Goal: Task Accomplishment & Management: Complete application form

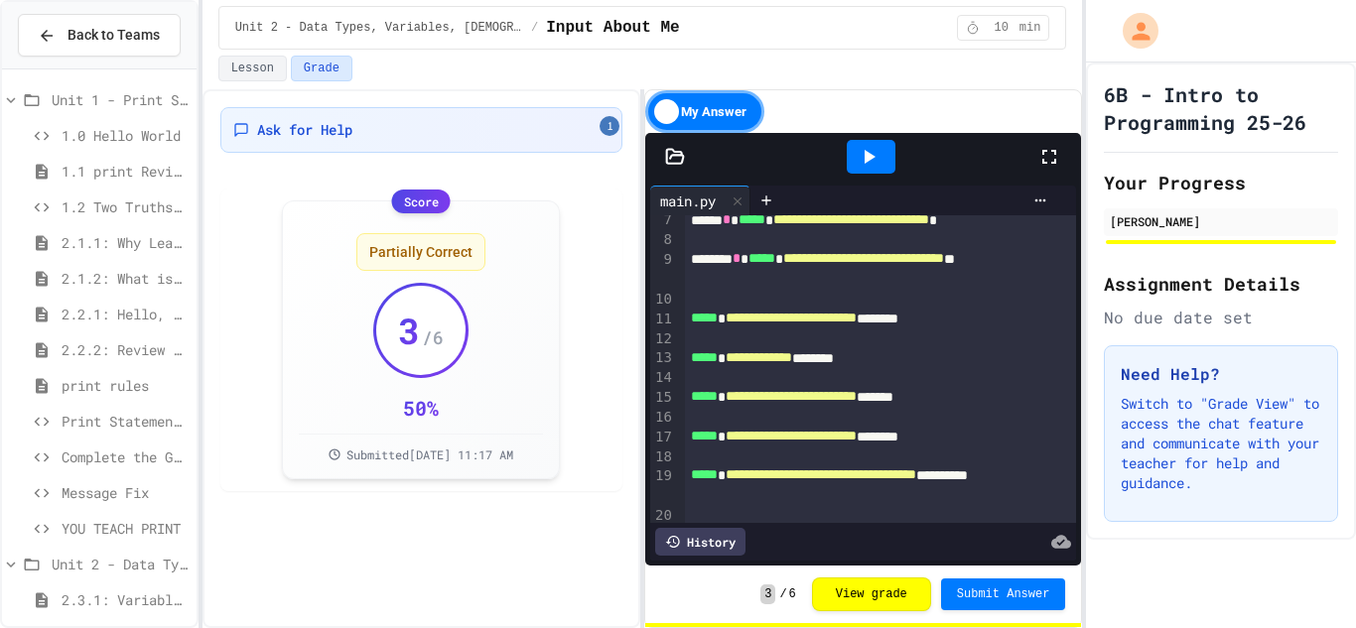
scroll to position [134, 0]
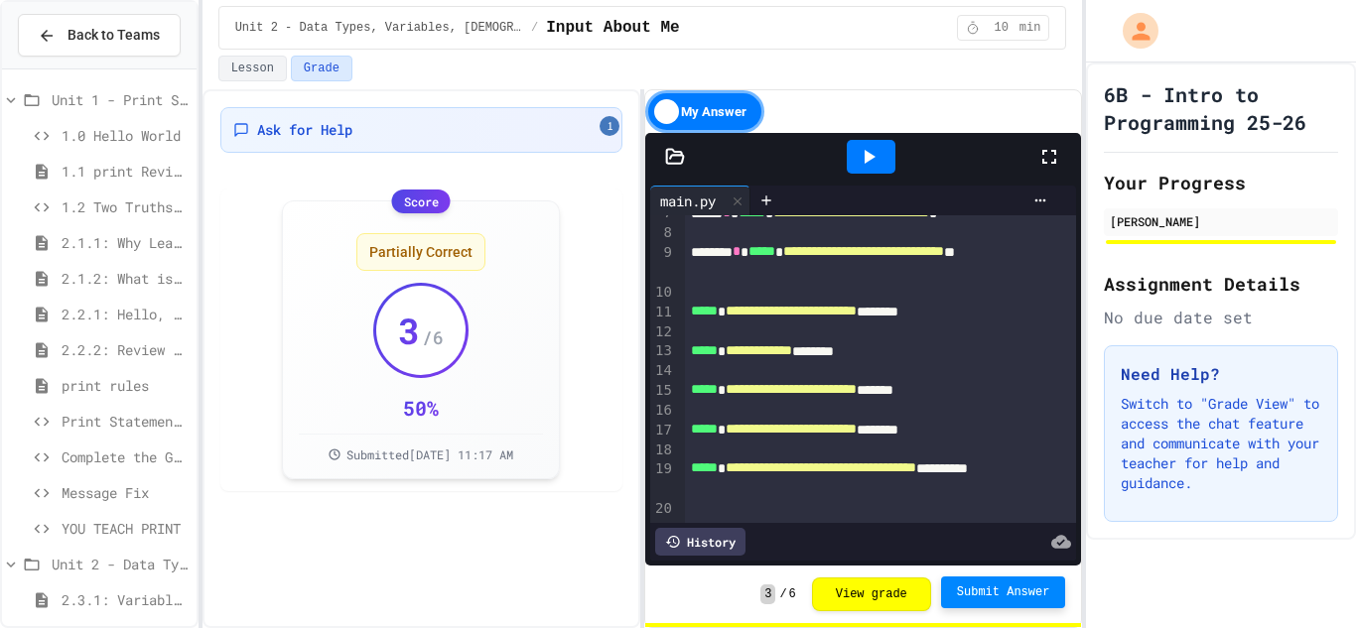
click at [966, 598] on span "Submit Answer" at bounding box center [1003, 593] width 93 height 16
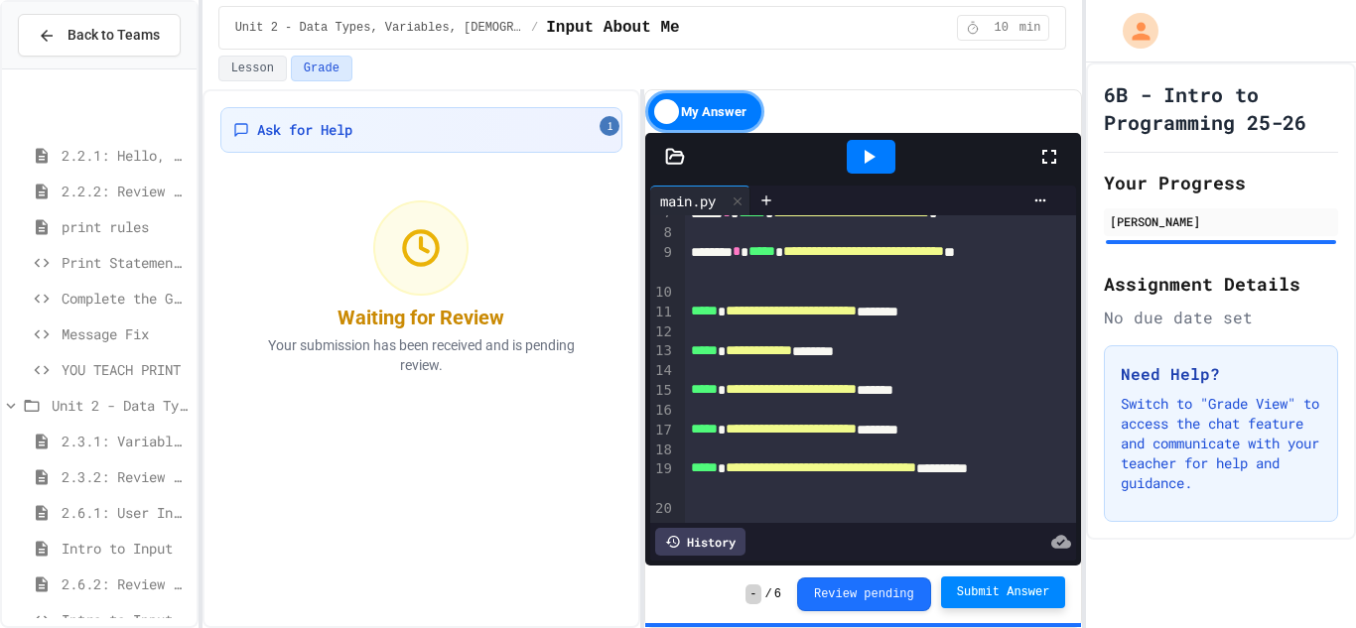
scroll to position [286, 0]
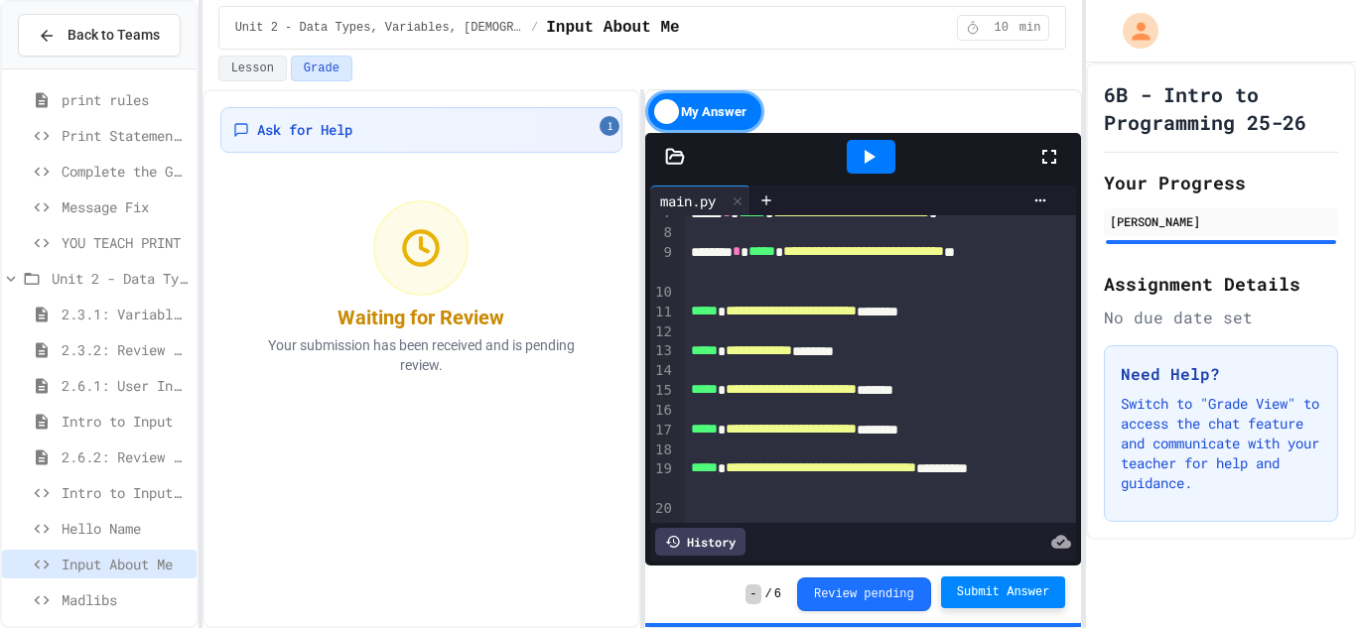
click at [83, 490] on span "Intro to Input Exercise" at bounding box center [125, 492] width 127 height 21
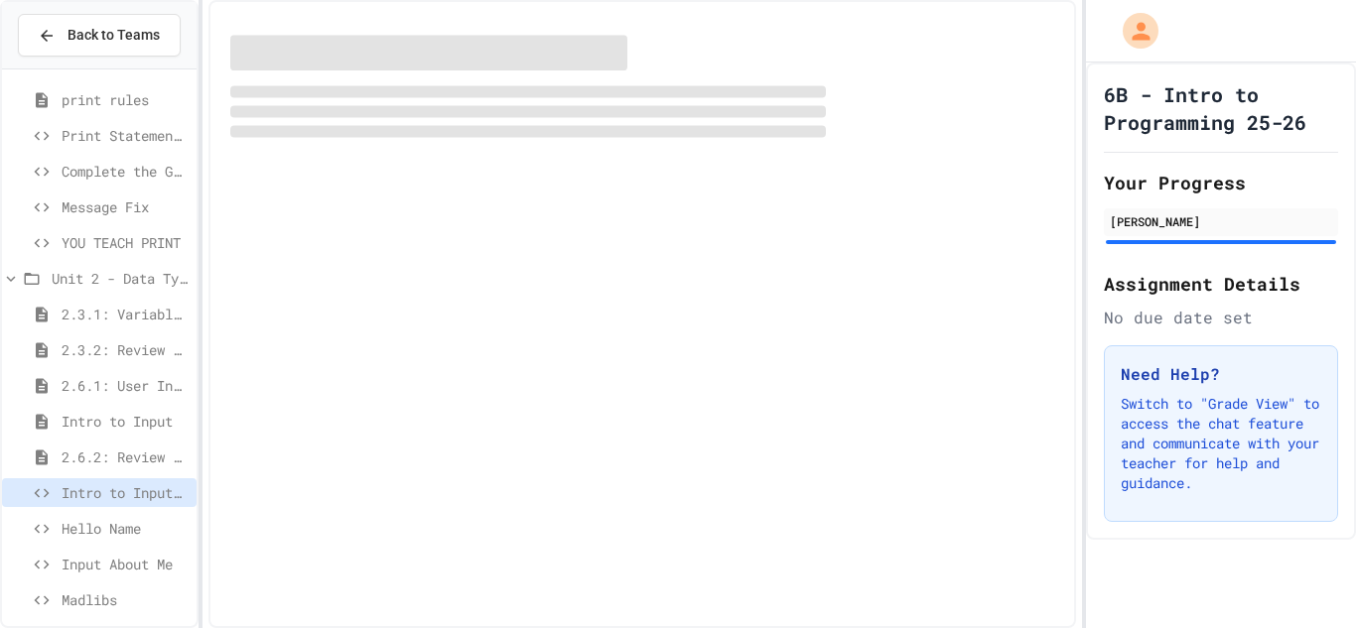
scroll to position [281, 0]
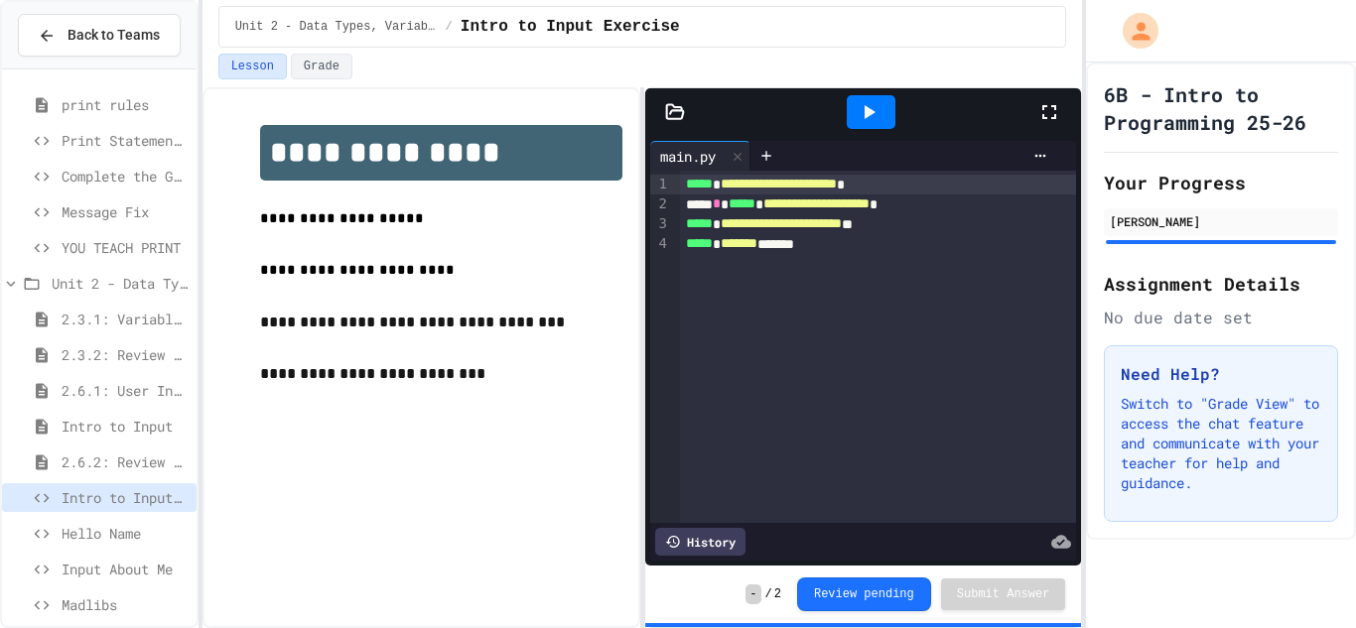
click at [885, 106] on div at bounding box center [871, 112] width 49 height 34
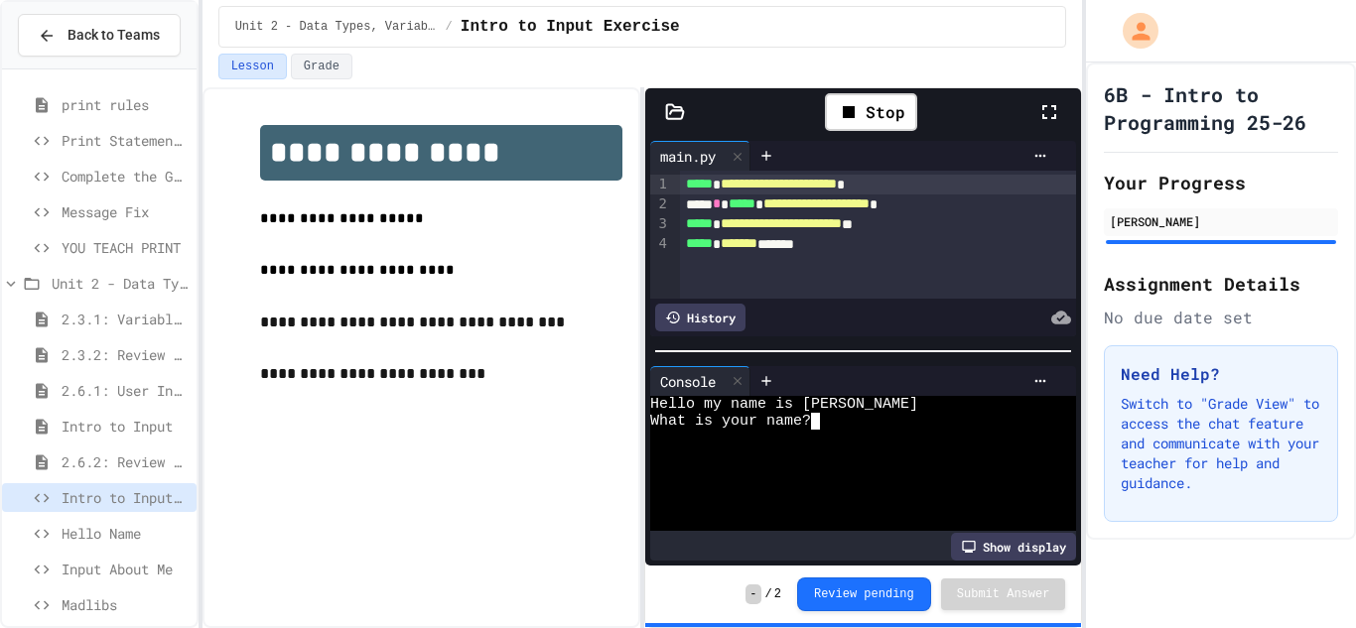
click at [826, 422] on textarea "Terminal input" at bounding box center [824, 421] width 9 height 17
type textarea "*"
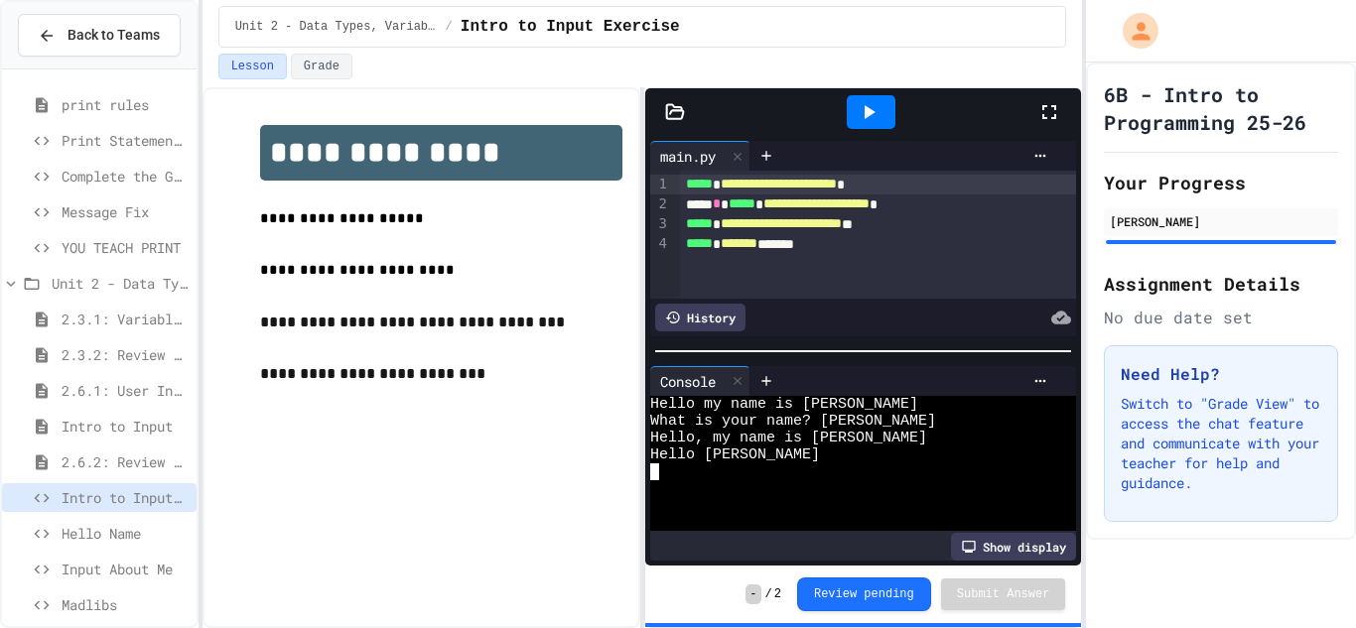
scroll to position [297, 0]
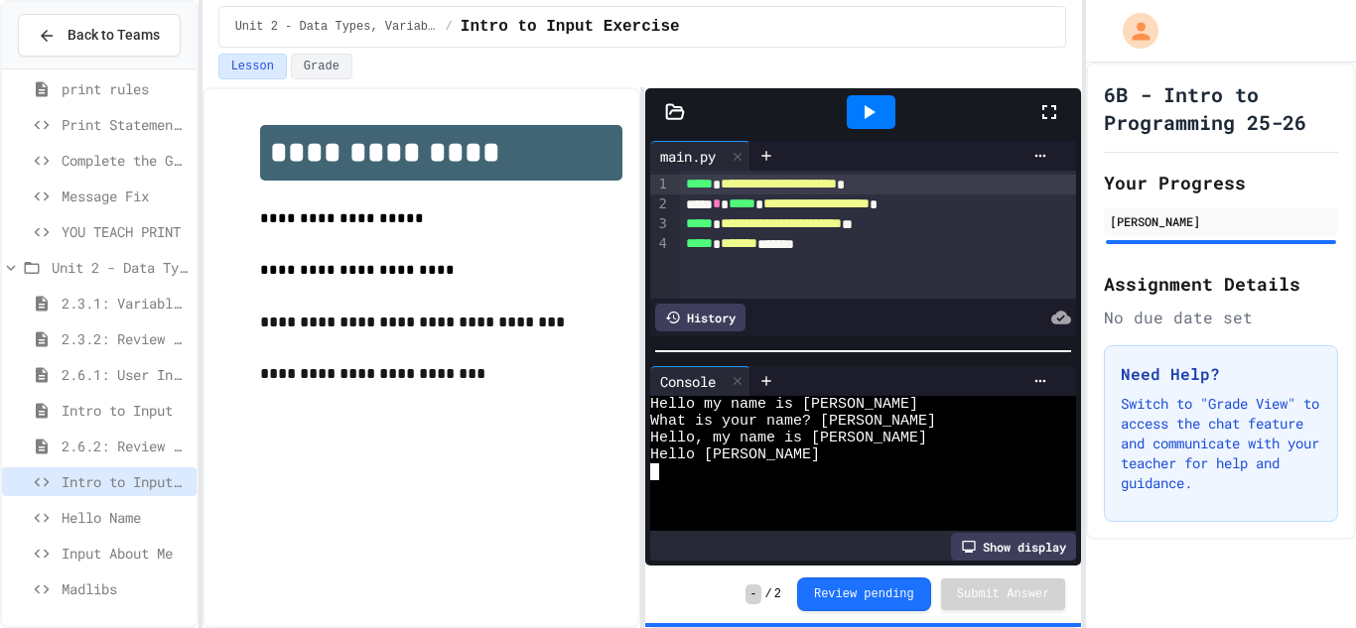
click at [89, 508] on span "Hello Name" at bounding box center [125, 517] width 127 height 21
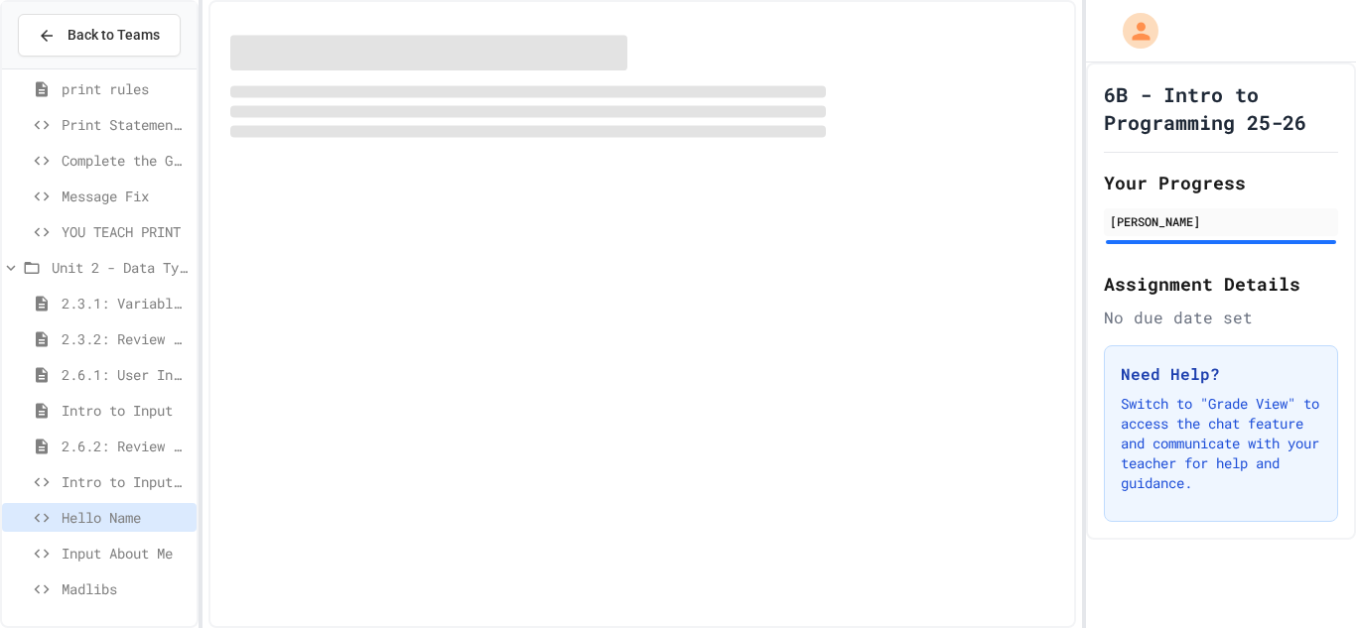
scroll to position [281, 0]
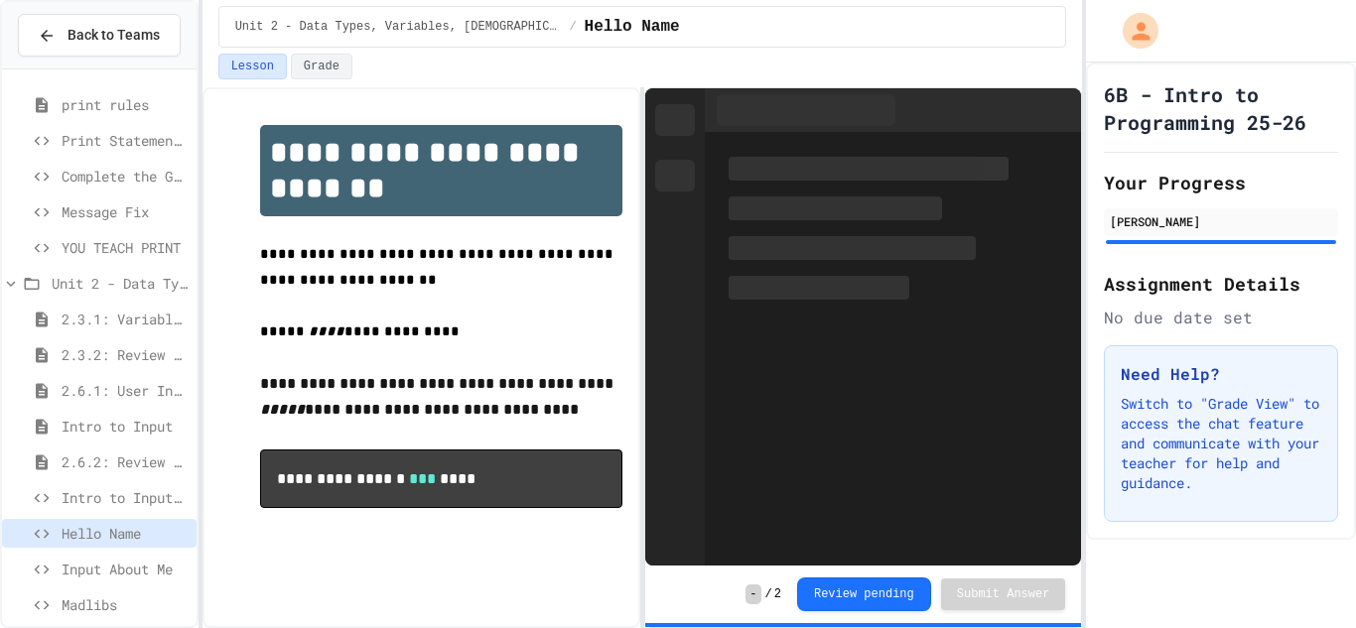
click at [69, 561] on span "Input About Me" at bounding box center [125, 569] width 127 height 21
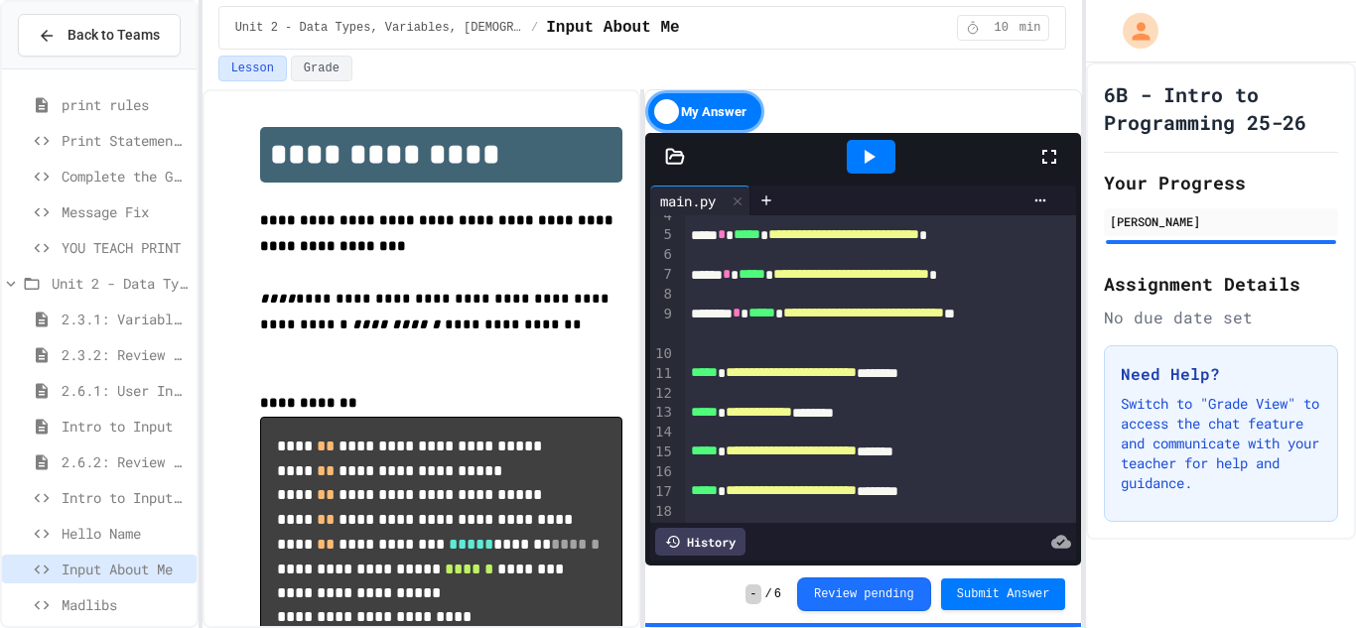
scroll to position [134, 0]
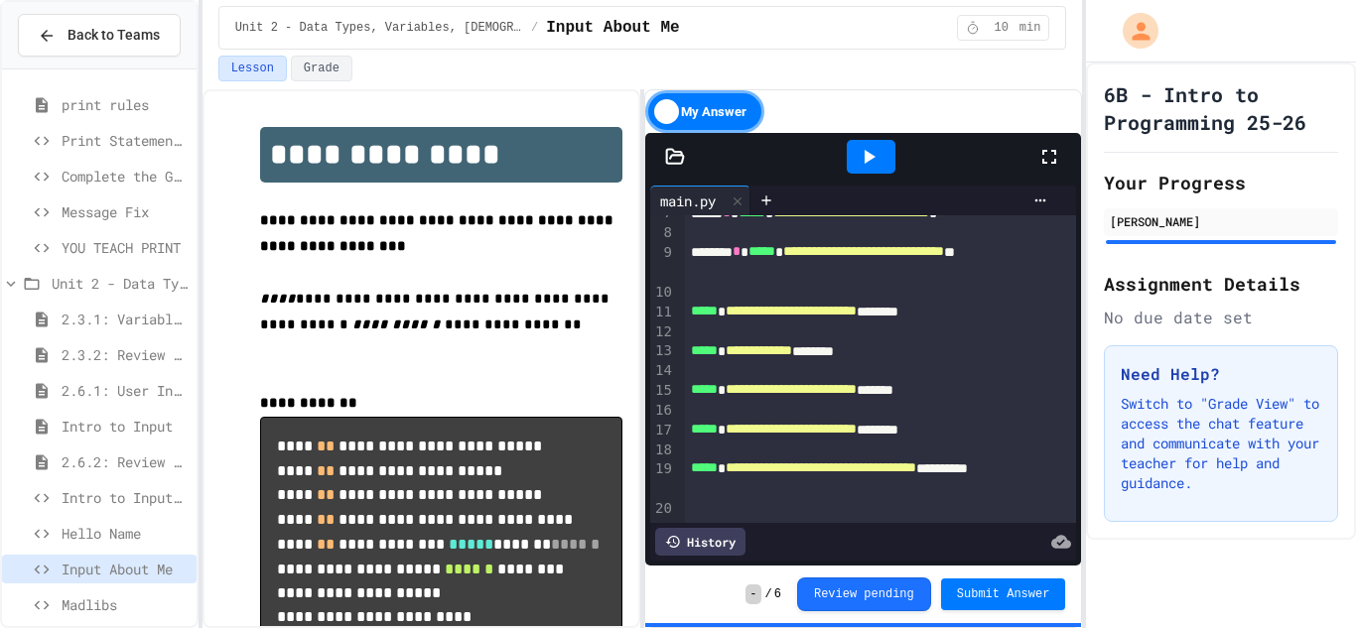
click at [871, 145] on icon at bounding box center [869, 157] width 24 height 24
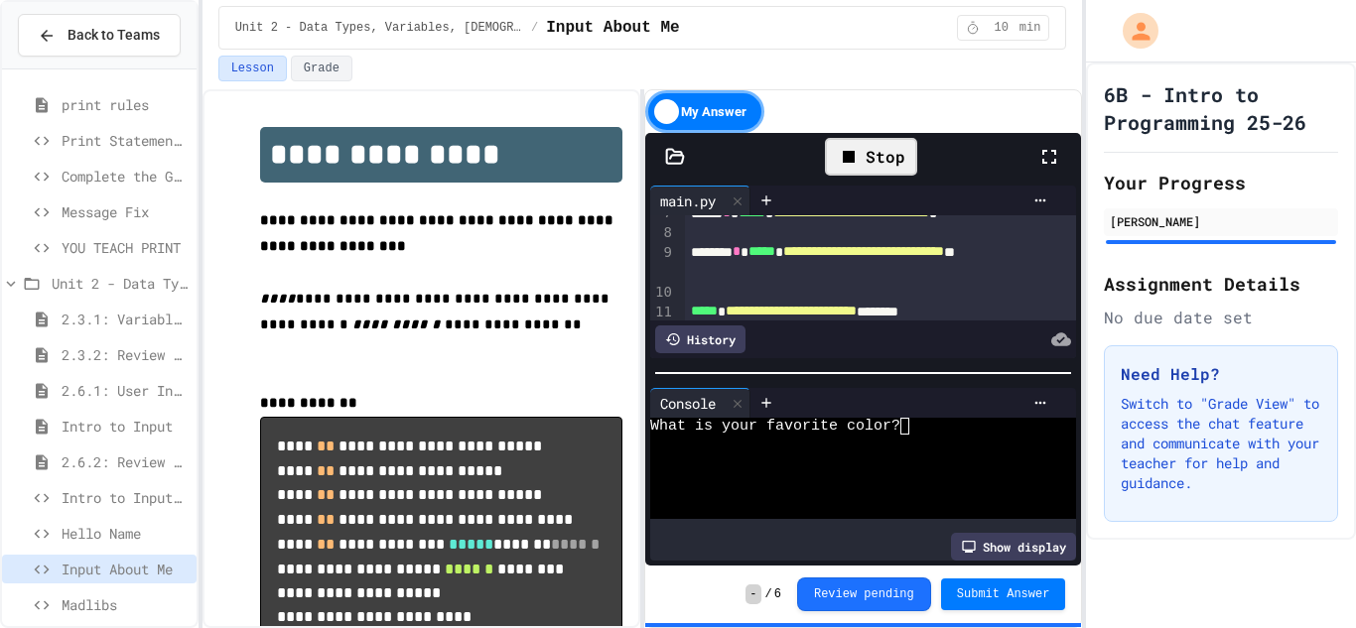
click at [914, 425] on textarea "Terminal input" at bounding box center [913, 426] width 9 height 17
type textarea "*"
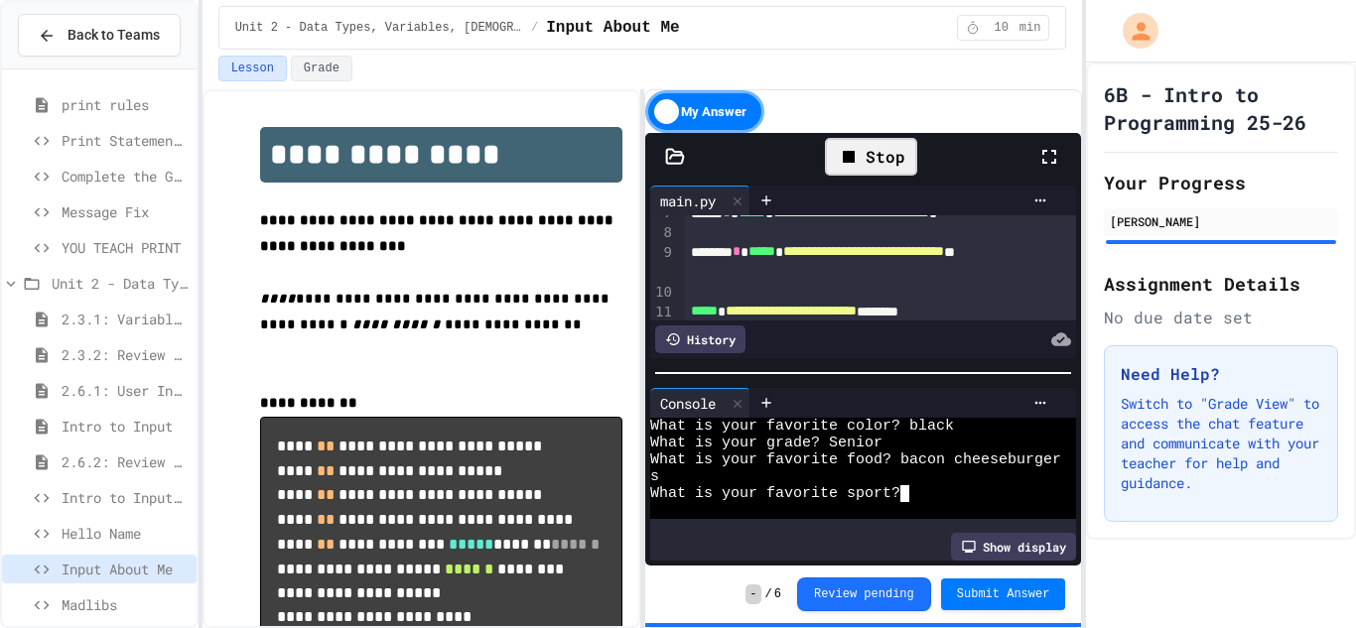
type textarea "*"
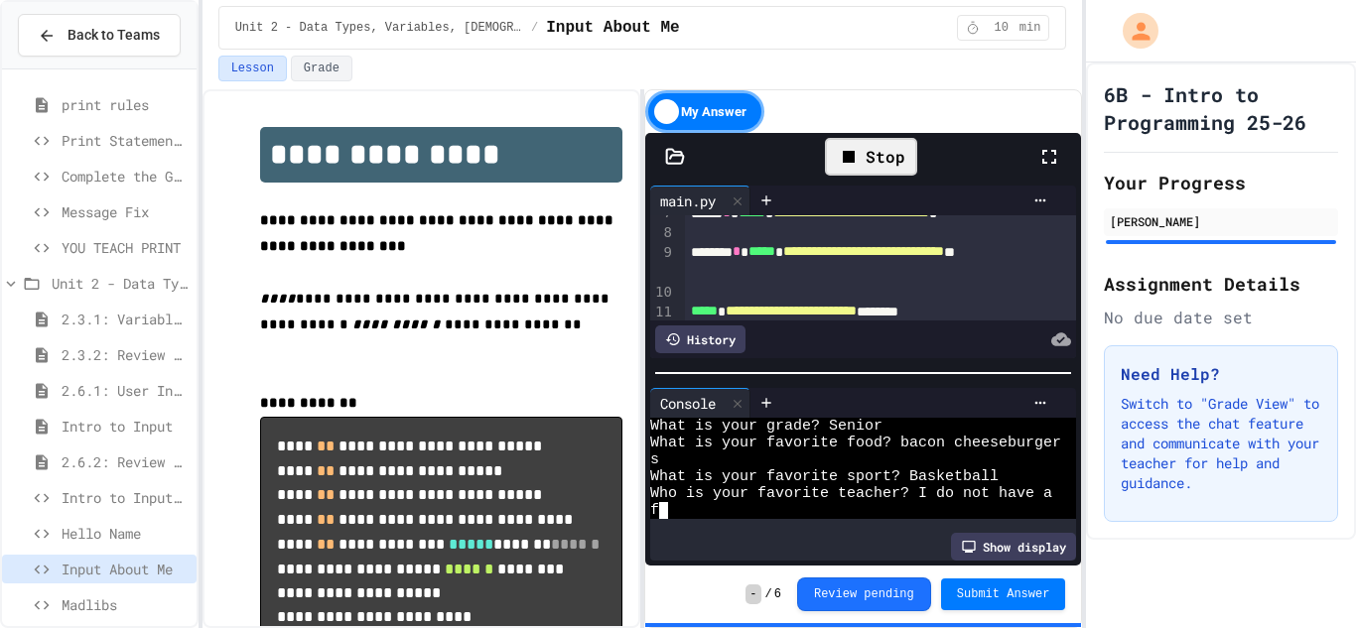
scroll to position [17, 0]
type textarea "*"
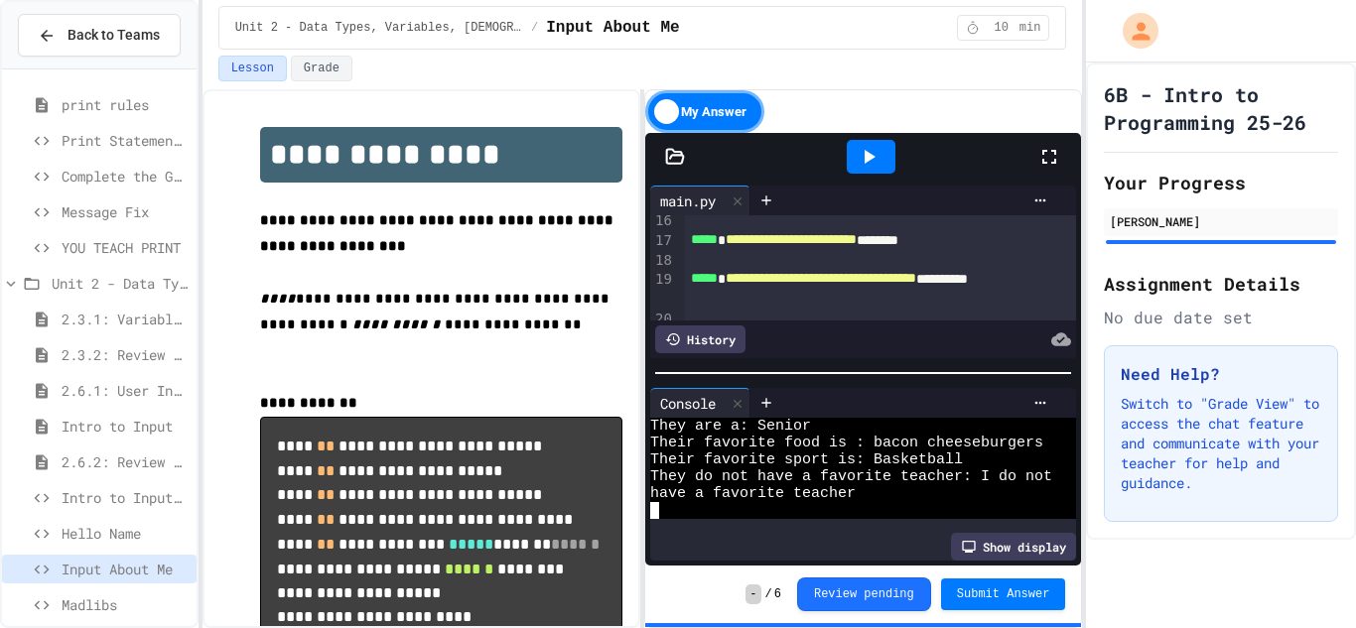
scroll to position [337, 0]
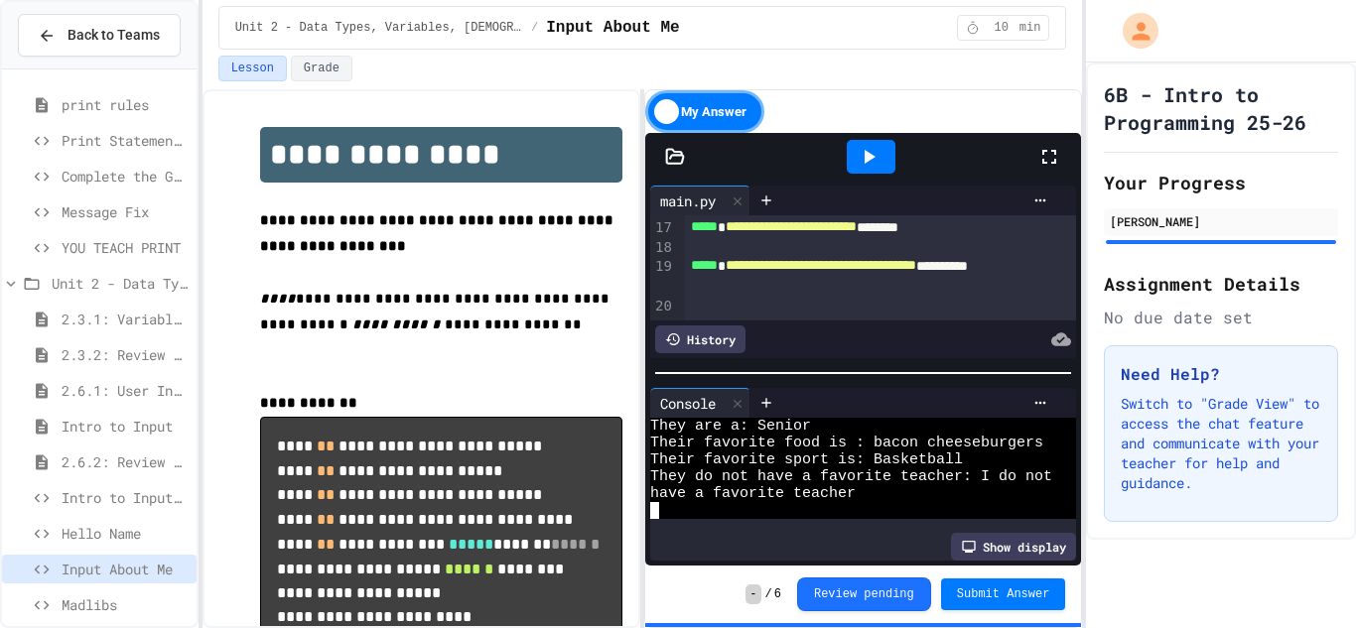
click at [744, 290] on div "**********" at bounding box center [881, 276] width 392 height 40
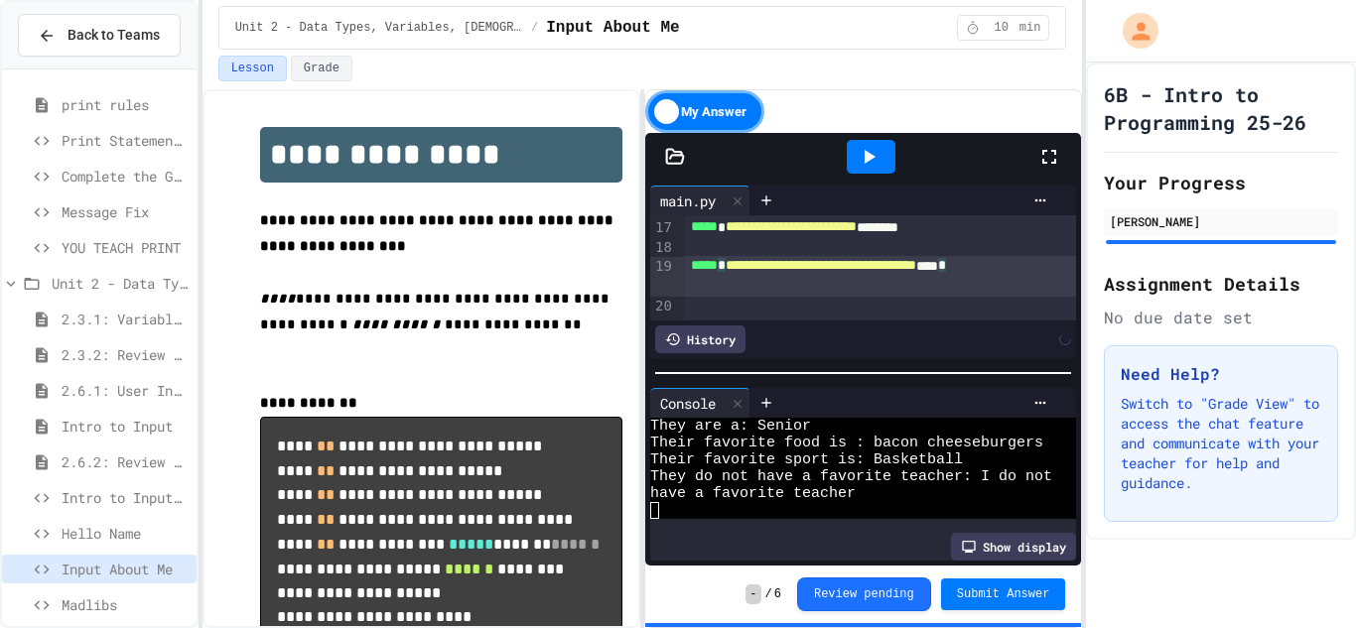
scroll to position [317, 0]
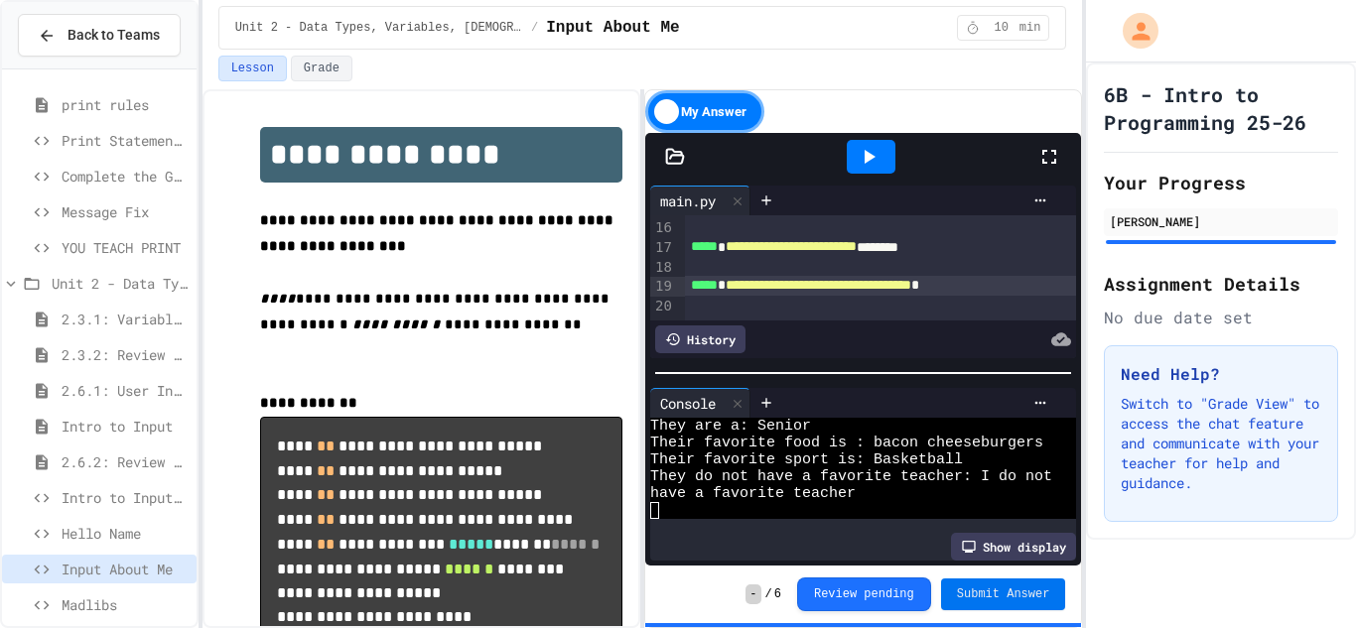
click at [993, 598] on span "Submit Answer" at bounding box center [1003, 595] width 93 height 16
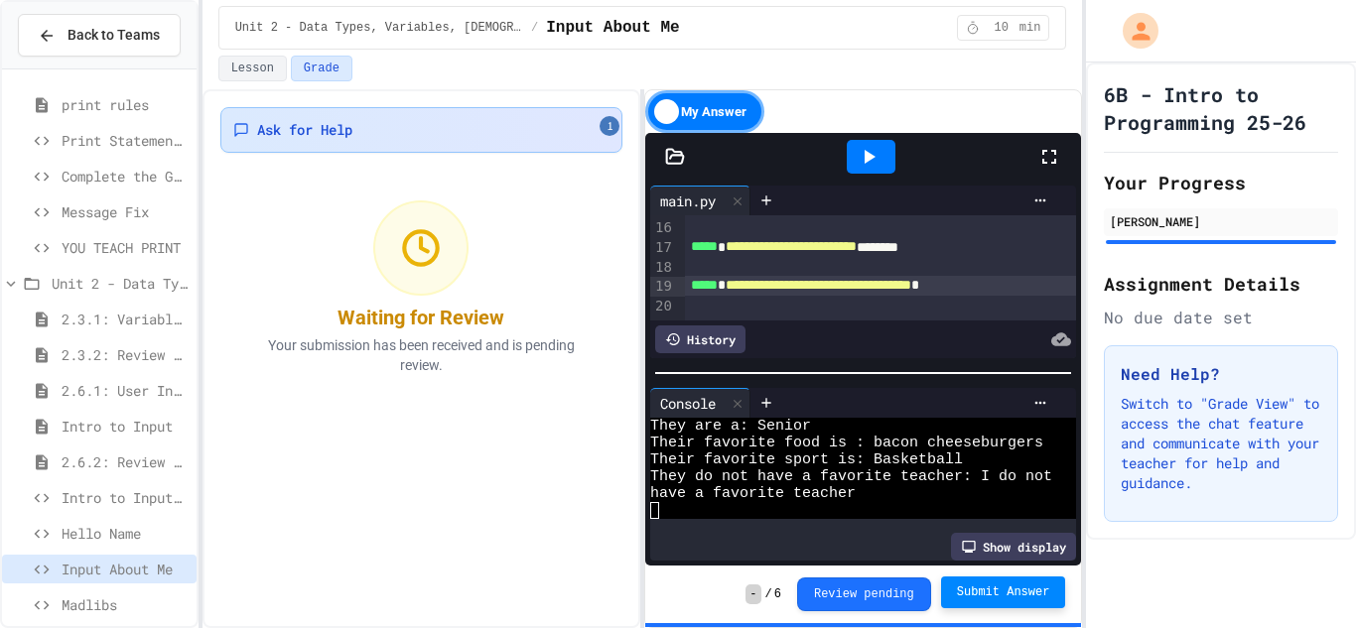
click at [607, 128] on span "1" at bounding box center [610, 126] width 20 height 20
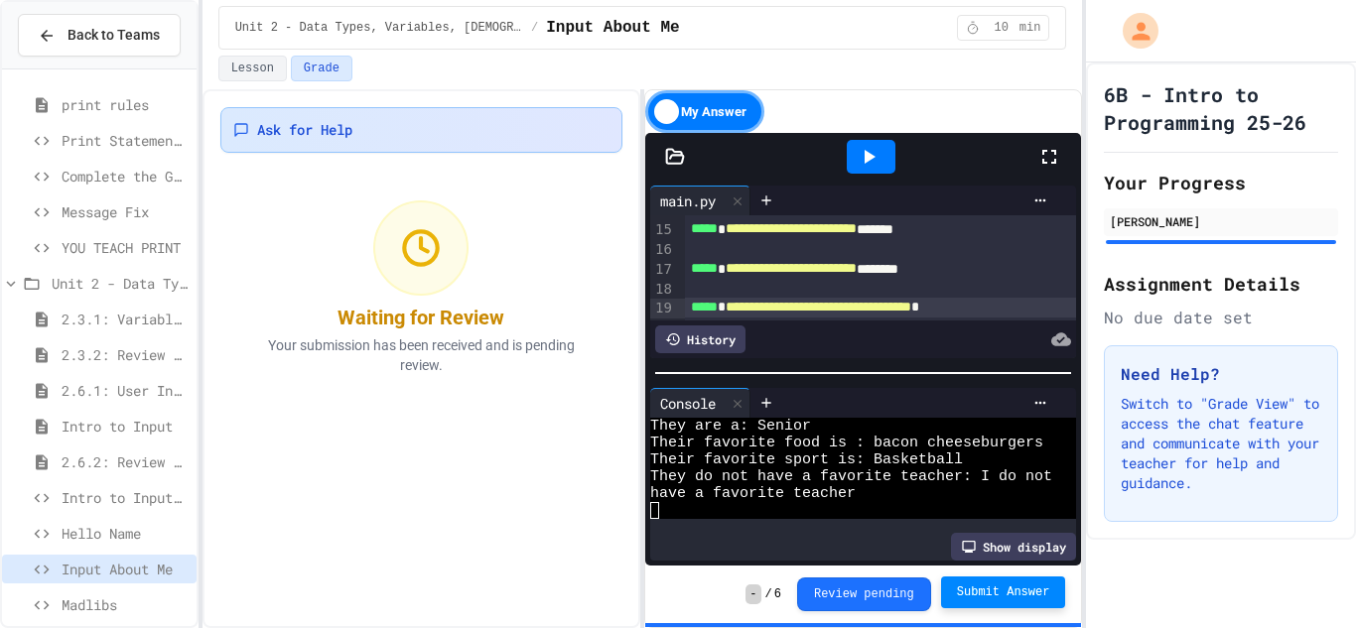
scroll to position [317, 0]
